Goal: Information Seeking & Learning: Find specific fact

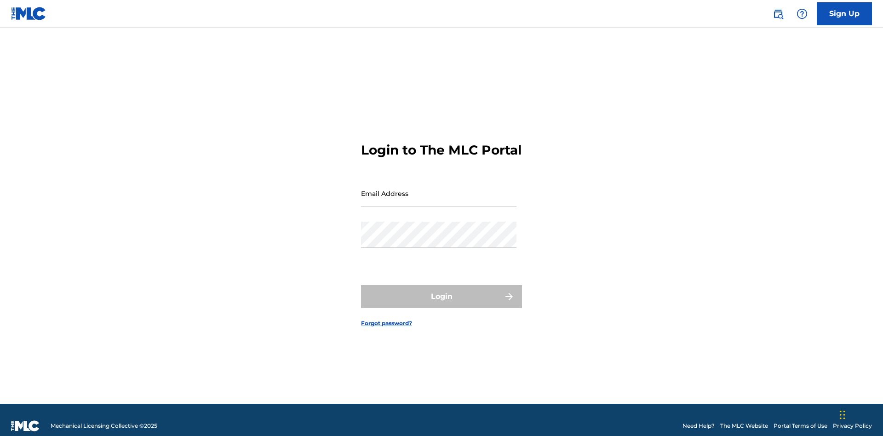
scroll to position [12, 0]
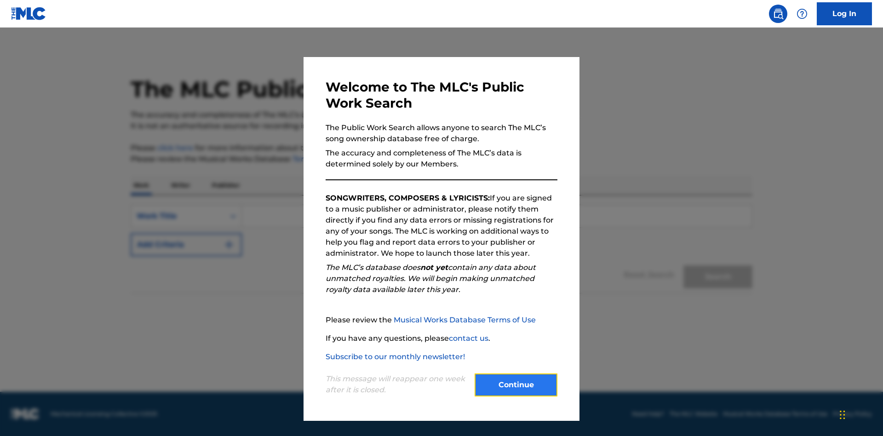
click at [516, 385] on button "Continue" at bounding box center [516, 385] width 83 height 23
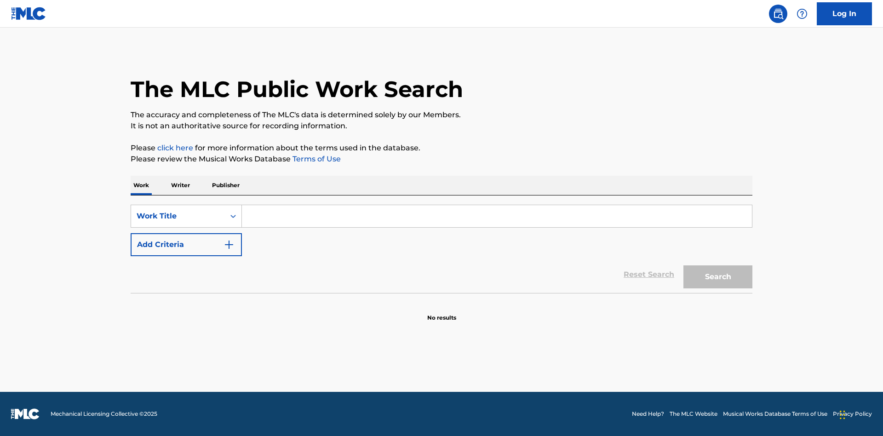
click at [225, 185] on p "Publisher" at bounding box center [225, 185] width 33 height 19
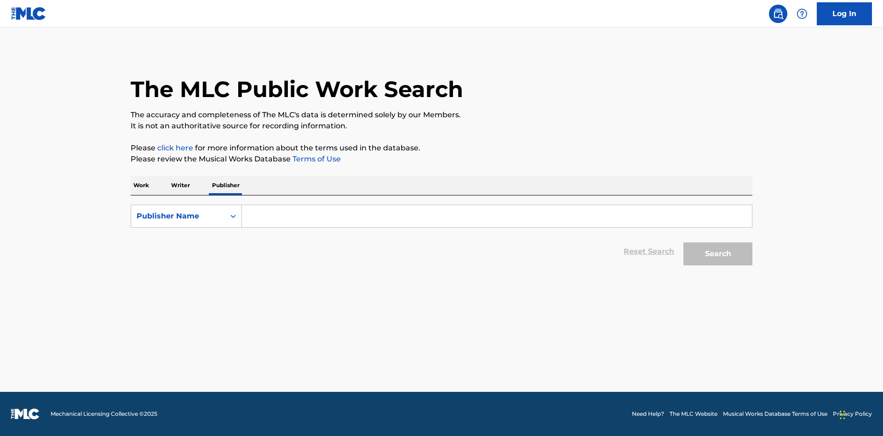
click at [497, 216] on input "Search Form" at bounding box center [497, 216] width 510 height 22
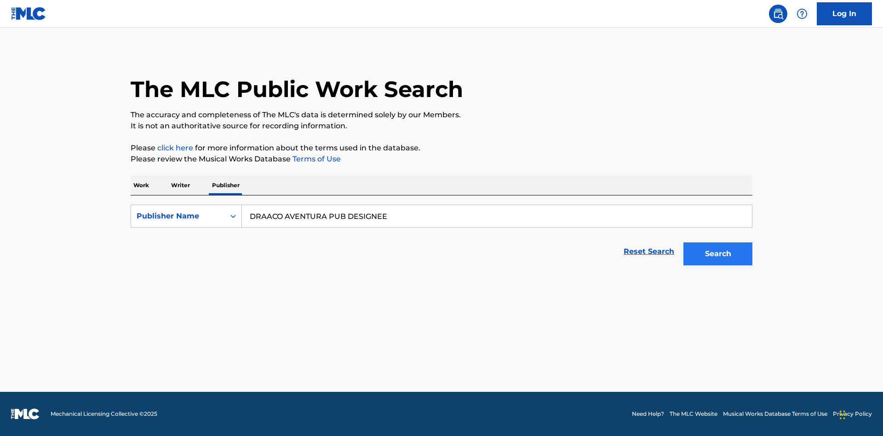
type input "DRAACO AVENTURA PUB DESIGNEE"
click at [718, 254] on button "Search" at bounding box center [718, 253] width 69 height 23
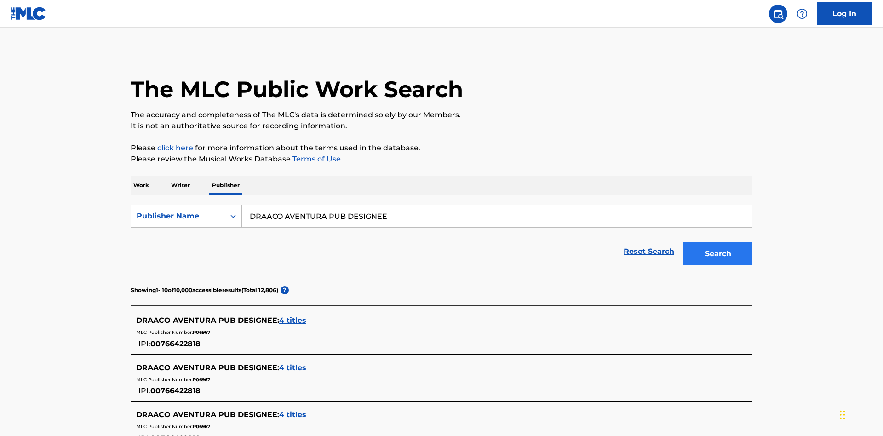
scroll to position [261, 0]
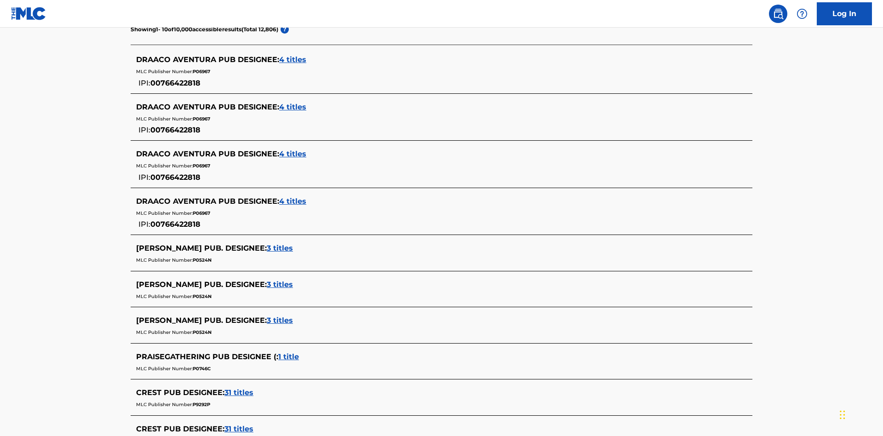
click at [293, 60] on span "4 titles" at bounding box center [292, 59] width 27 height 9
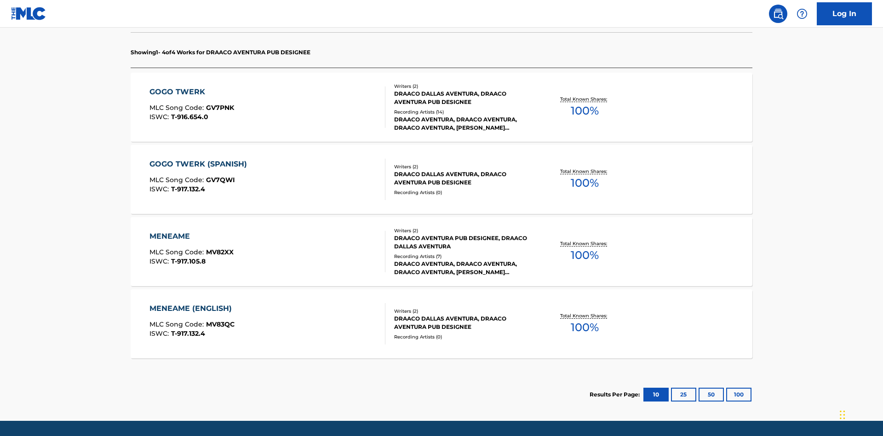
scroll to position [290, 0]
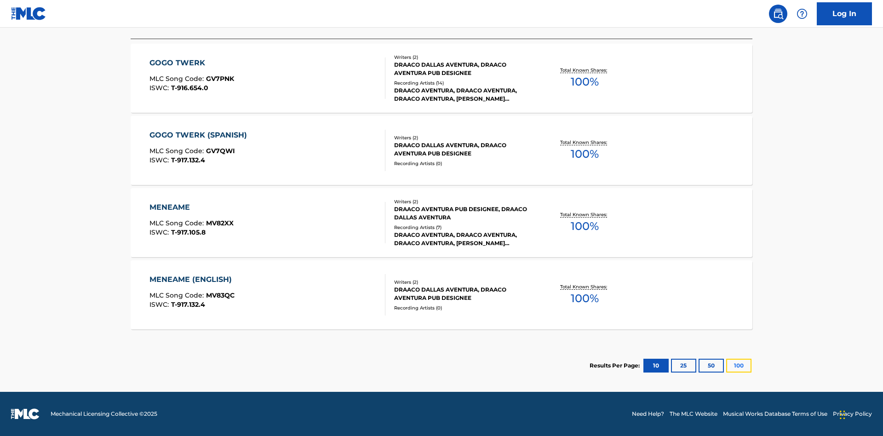
click at [726, 366] on button "100" at bounding box center [738, 366] width 25 height 14
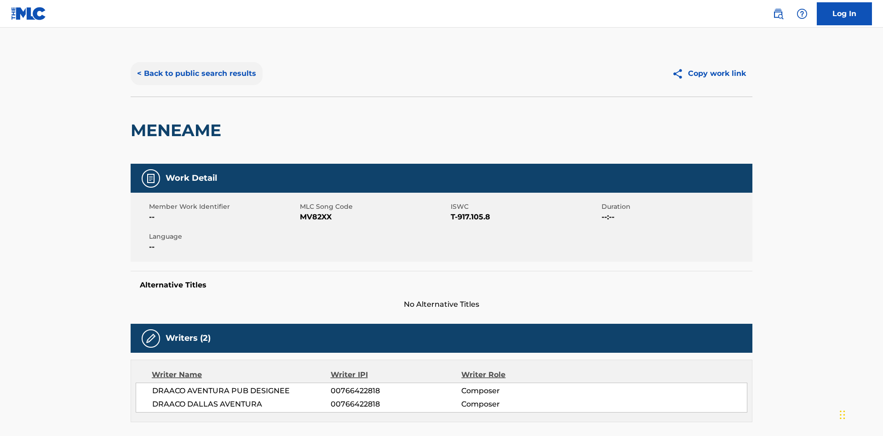
click at [196, 67] on button "< Back to public search results" at bounding box center [197, 73] width 132 height 23
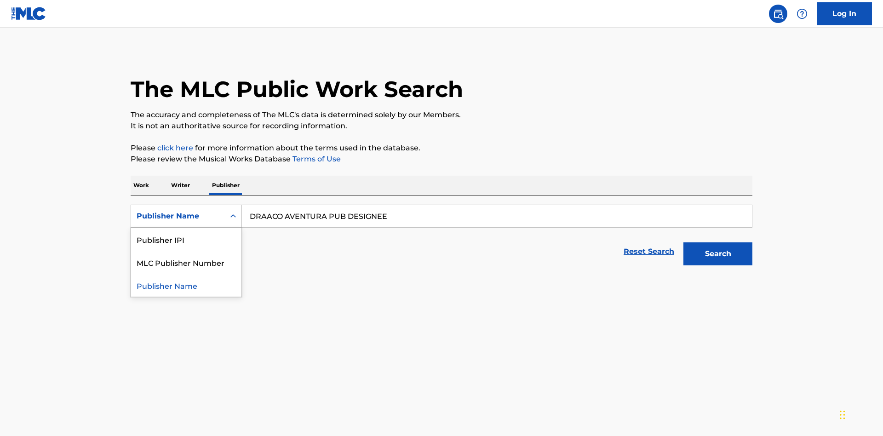
click at [186, 228] on div "Publisher IPI" at bounding box center [186, 239] width 110 height 23
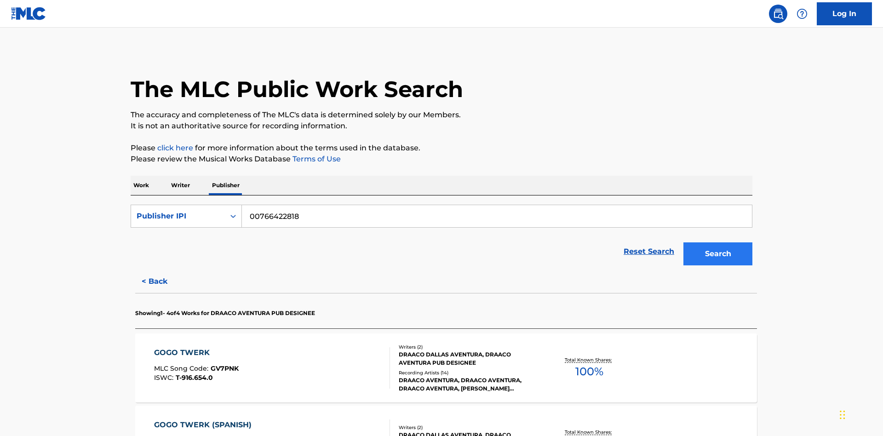
type input "00766422818"
click at [718, 242] on button "Search" at bounding box center [718, 253] width 69 height 23
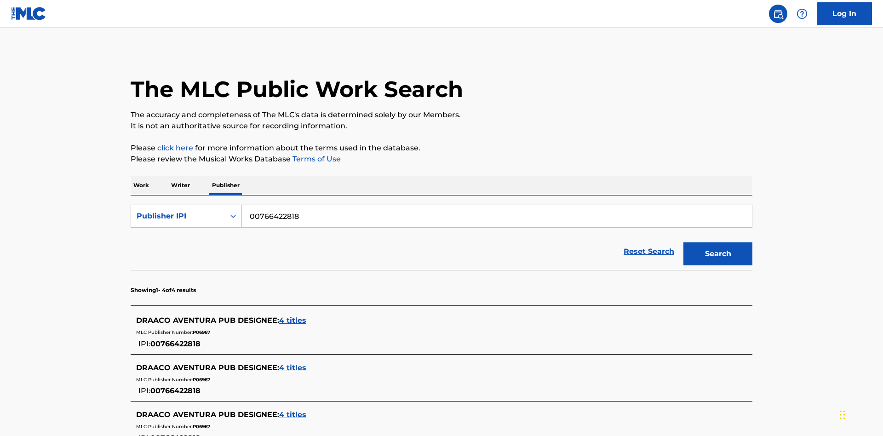
click at [293, 316] on span "4 titles" at bounding box center [292, 320] width 27 height 9
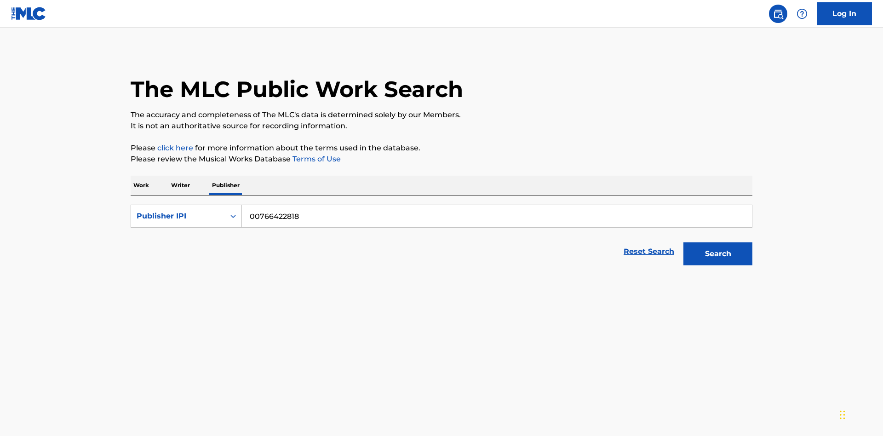
scroll to position [167, 0]
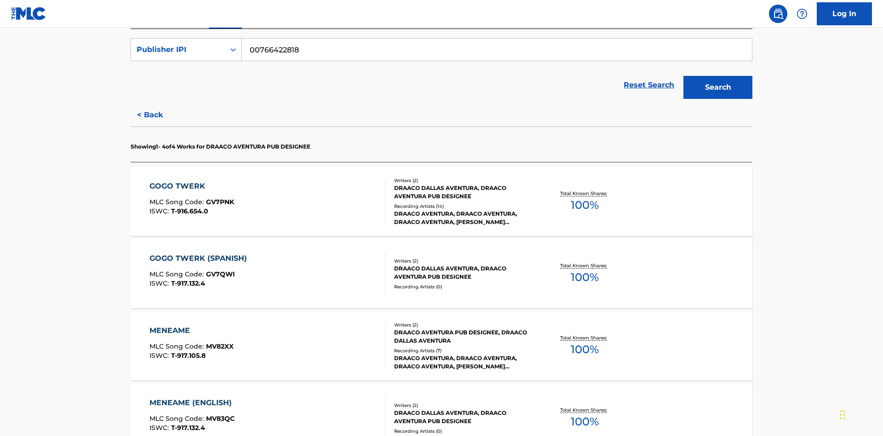
click at [191, 325] on div "MENEAME" at bounding box center [192, 330] width 84 height 11
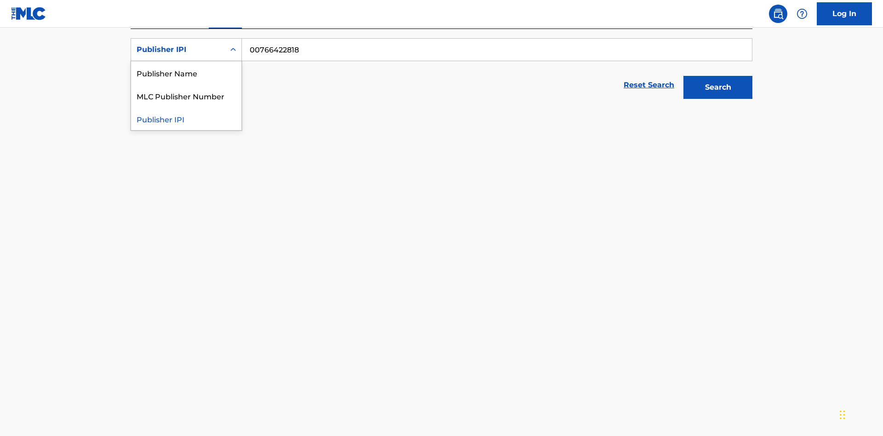
click at [186, 107] on div "MLC Publisher Number" at bounding box center [186, 95] width 110 height 23
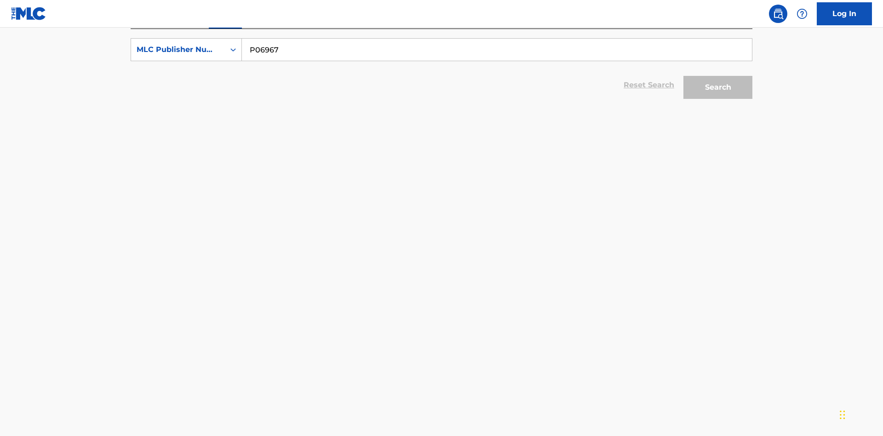
type input "P06967"
click at [718, 76] on button "Search" at bounding box center [718, 87] width 69 height 23
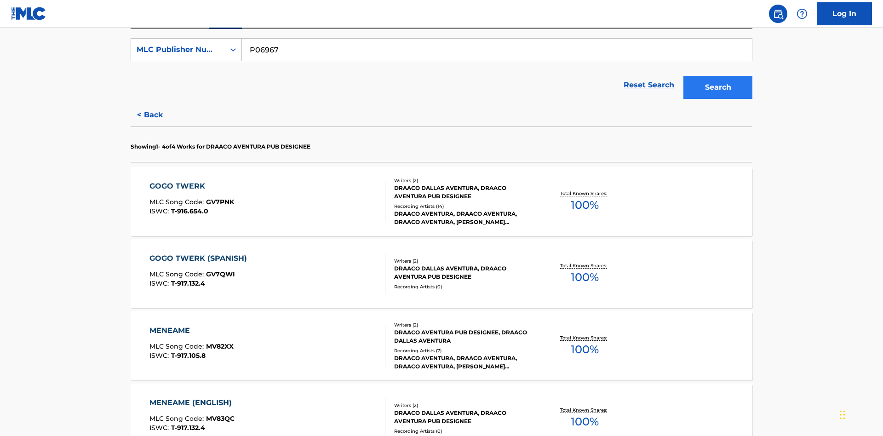
scroll to position [290, 0]
